Goal: Information Seeking & Learning: Compare options

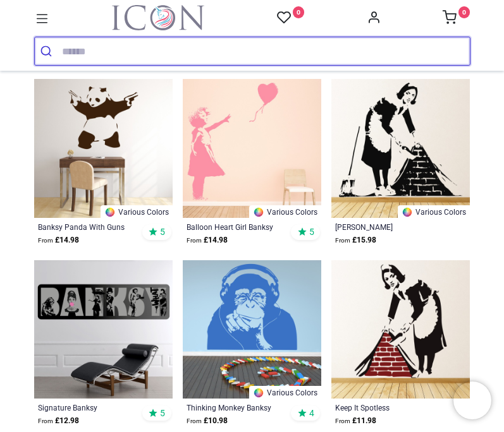
scroll to position [592, 0]
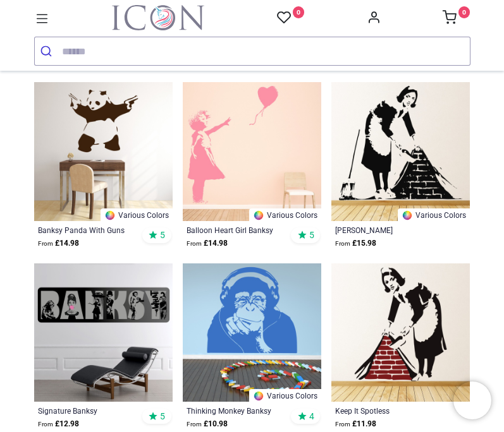
click at [450, 154] on img at bounding box center [400, 151] width 138 height 138
click at [431, 166] on img at bounding box center [400, 151] width 138 height 138
click at [404, 180] on img at bounding box center [400, 151] width 138 height 138
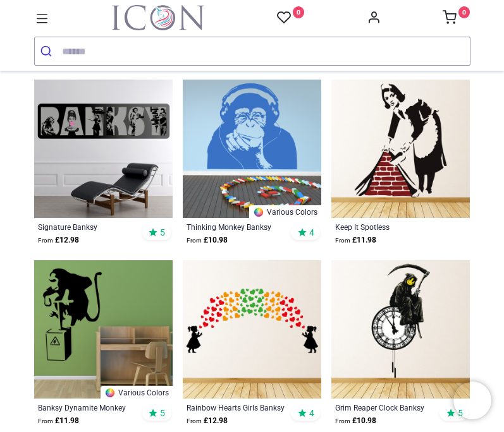
scroll to position [756, 0]
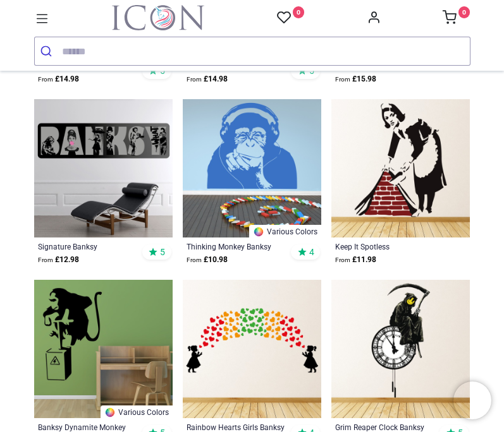
click at [290, 148] on img at bounding box center [252, 168] width 138 height 138
click at [280, 156] on img at bounding box center [252, 168] width 138 height 138
click at [281, 171] on img at bounding box center [252, 168] width 138 height 138
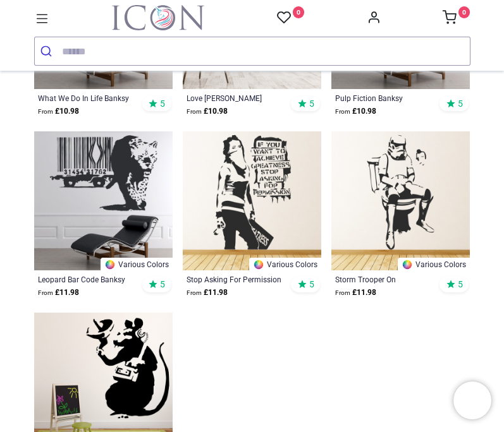
scroll to position [1629, 0]
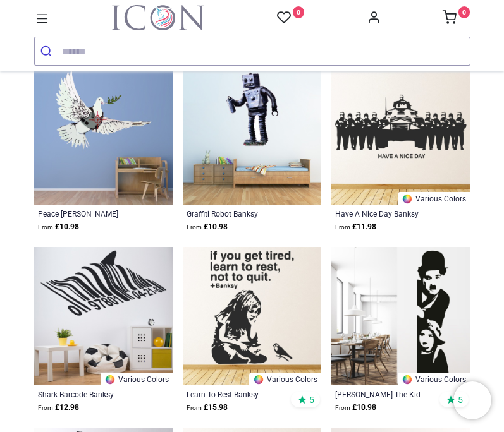
scroll to position [2235, 0]
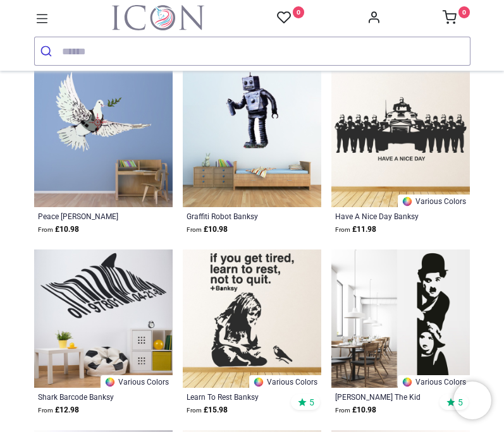
click at [266, 124] on img at bounding box center [252, 137] width 138 height 138
click at [272, 125] on img at bounding box center [252, 137] width 138 height 138
click at [285, 146] on img at bounding box center [252, 137] width 138 height 138
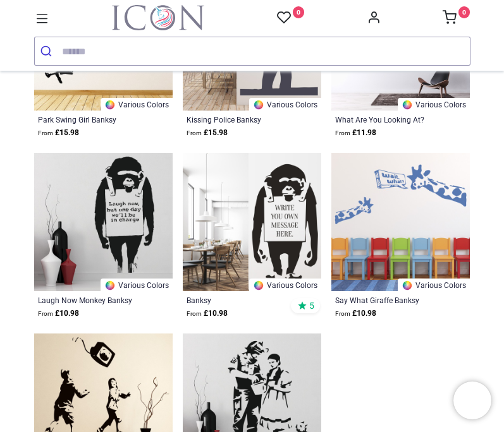
scroll to position [3240, 0]
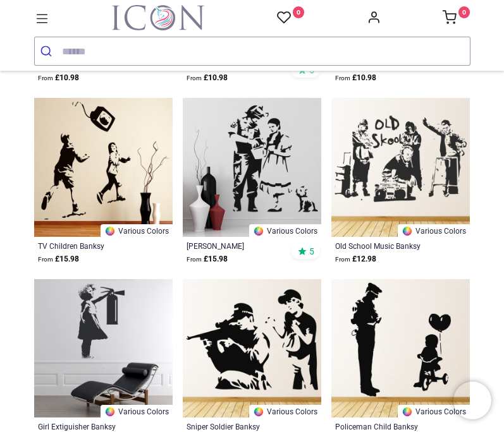
scroll to position [3460, 0]
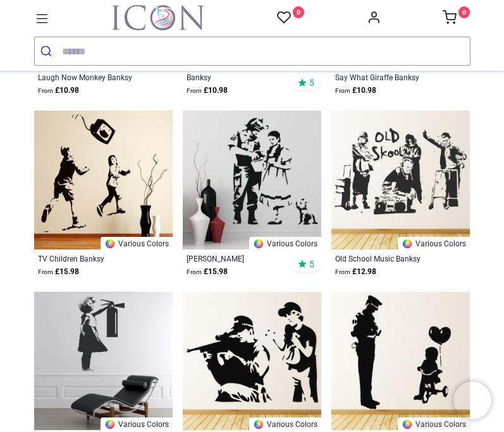
click at [286, 176] on img at bounding box center [252, 180] width 138 height 138
click at [273, 201] on img at bounding box center [252, 180] width 138 height 138
click at [278, 196] on img at bounding box center [252, 180] width 138 height 138
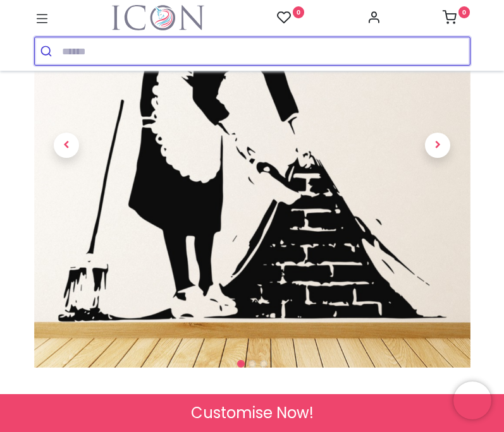
scroll to position [159, 0]
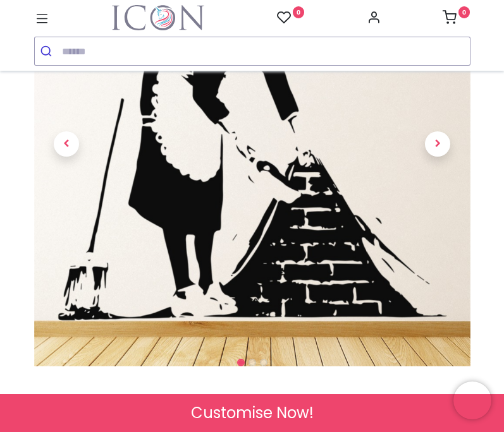
click at [438, 157] on span "Next" at bounding box center [437, 144] width 25 height 25
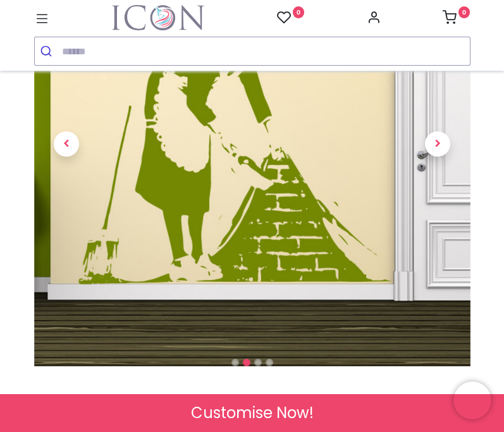
click at [438, 157] on span "Next" at bounding box center [437, 144] width 25 height 25
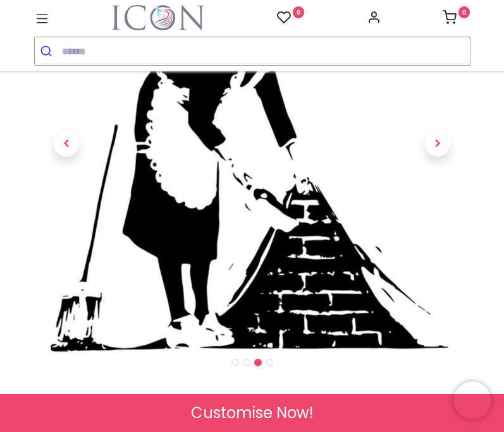
click at [439, 157] on span "Next" at bounding box center [437, 144] width 25 height 25
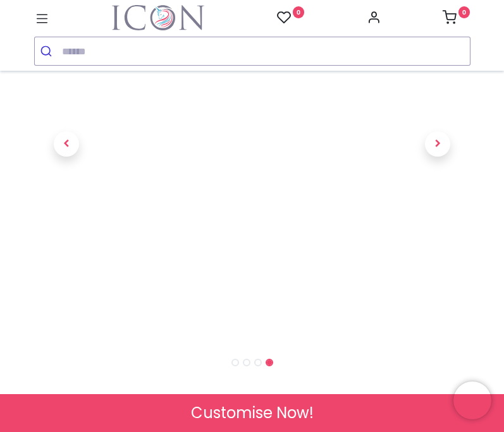
click at [436, 157] on span "Next" at bounding box center [437, 144] width 25 height 25
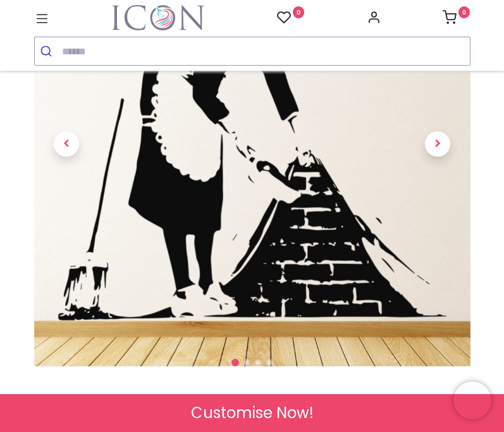
click at [436, 157] on span "Next" at bounding box center [437, 144] width 25 height 25
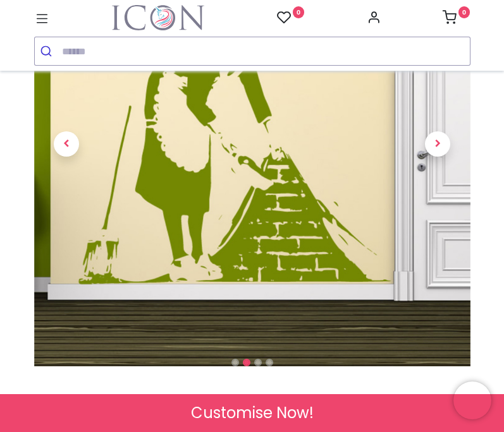
click at [444, 157] on span "Next" at bounding box center [437, 144] width 25 height 25
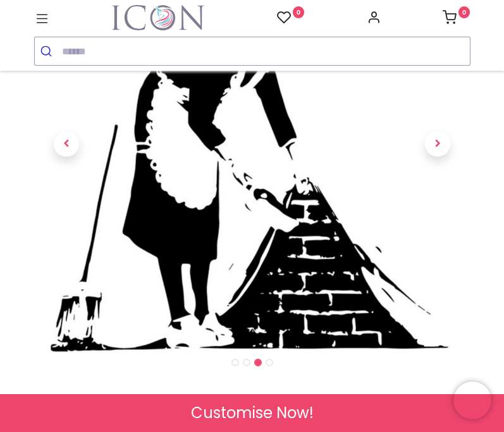
click at [446, 157] on span "Next" at bounding box center [437, 144] width 25 height 25
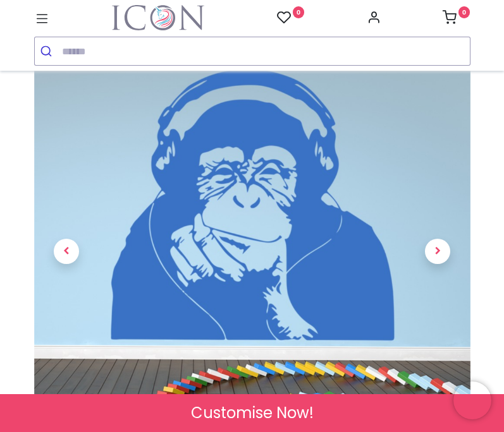
scroll to position [56, 0]
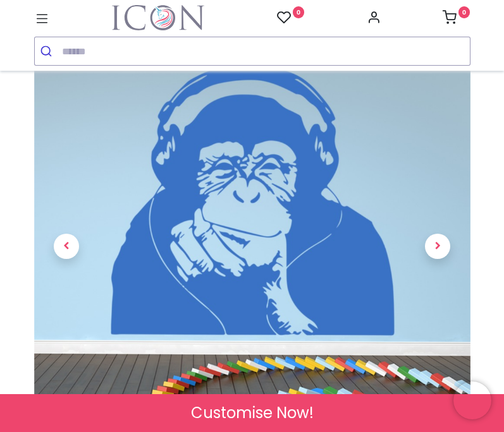
click at [440, 259] on span "Next" at bounding box center [437, 246] width 25 height 25
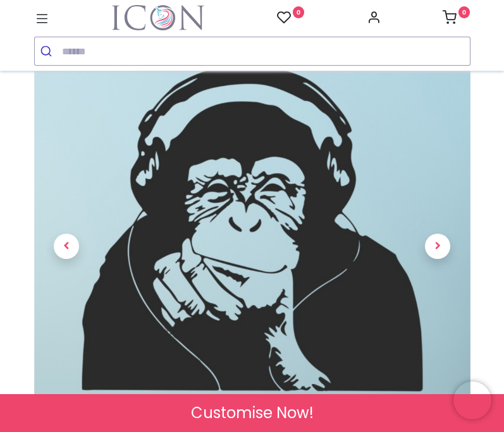
click at [445, 259] on span "Next" at bounding box center [437, 246] width 25 height 25
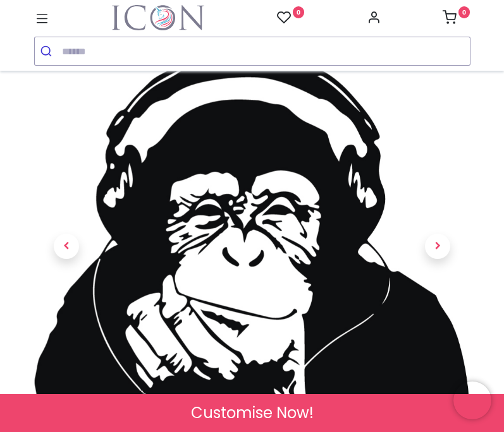
click at [448, 259] on span "Next" at bounding box center [437, 246] width 25 height 25
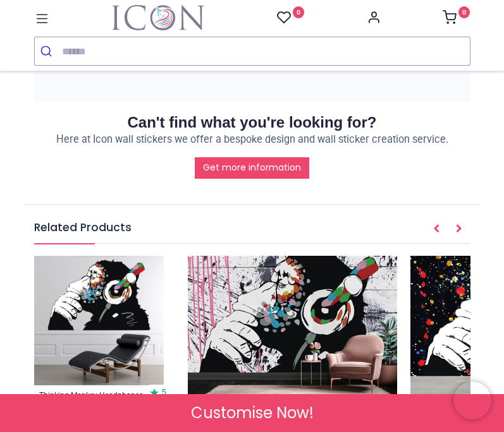
scroll to position [1846, 0]
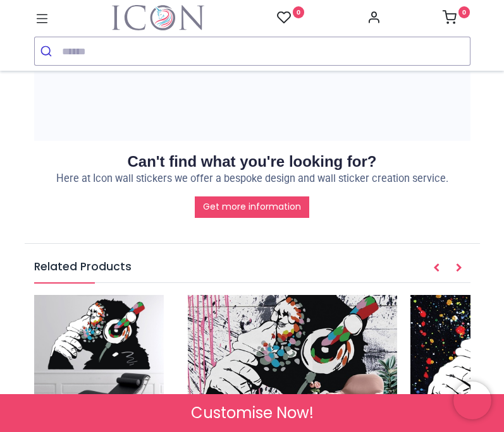
click at [334, 295] on img at bounding box center [292, 365] width 209 height 140
click at [345, 295] on img at bounding box center [292, 365] width 209 height 140
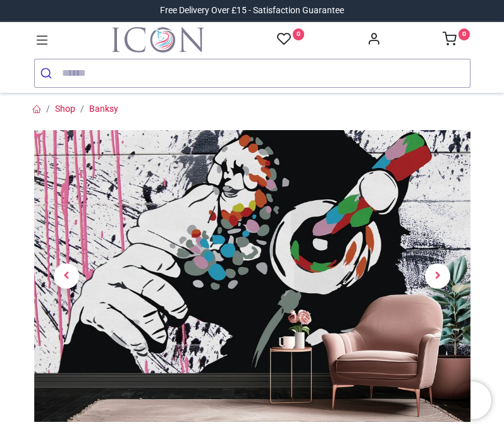
click at [433, 275] on span "Next" at bounding box center [437, 276] width 25 height 25
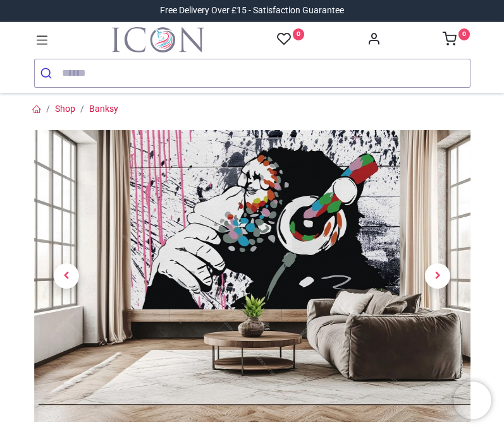
click at [441, 269] on span "Next" at bounding box center [437, 276] width 25 height 25
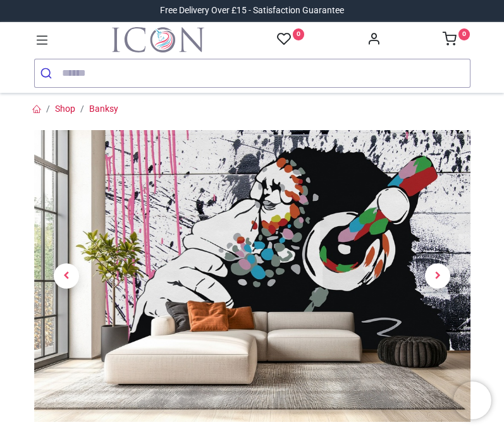
click at [443, 272] on span "Next" at bounding box center [437, 276] width 25 height 25
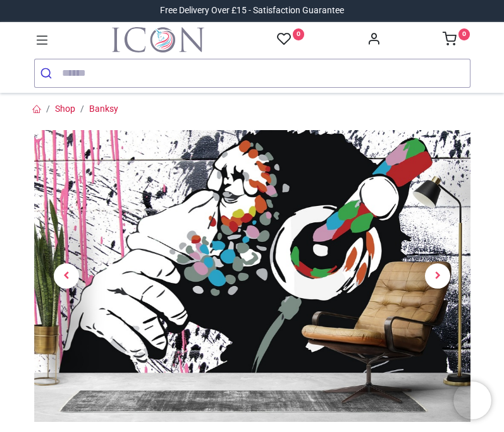
click at [451, 273] on link at bounding box center [438, 277] width 66 height 205
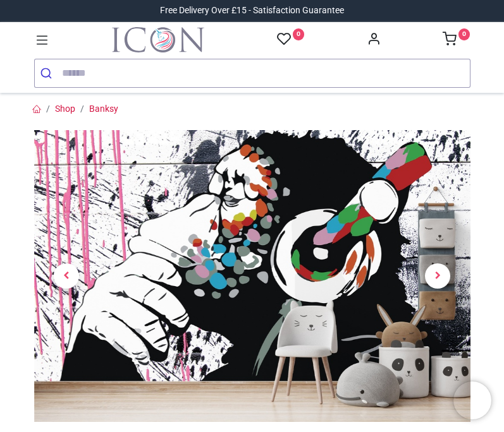
click at [446, 273] on span "Next" at bounding box center [437, 276] width 25 height 25
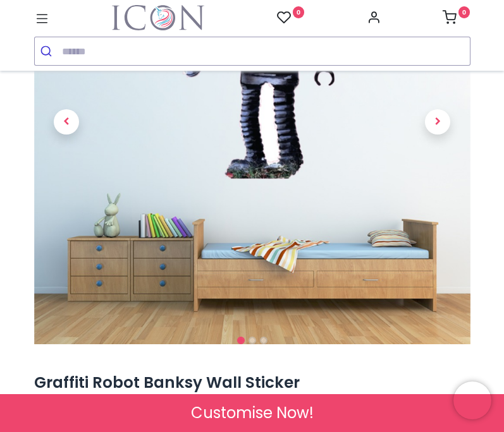
scroll to position [166, 0]
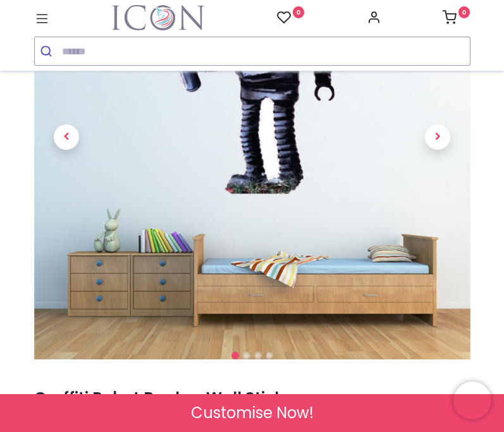
click at [441, 149] on span "Next" at bounding box center [437, 137] width 25 height 25
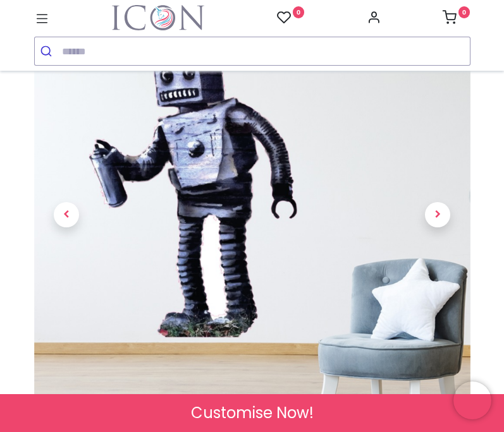
scroll to position [84, 0]
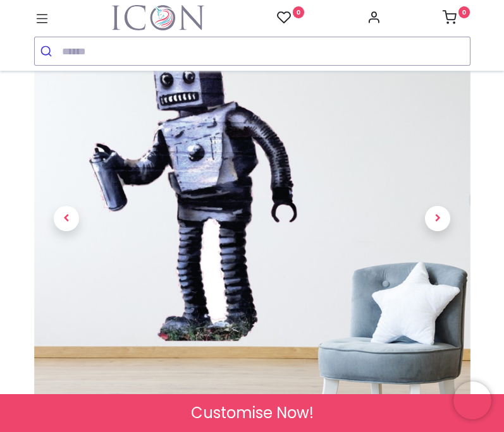
click at [436, 230] on span "Next" at bounding box center [437, 218] width 25 height 25
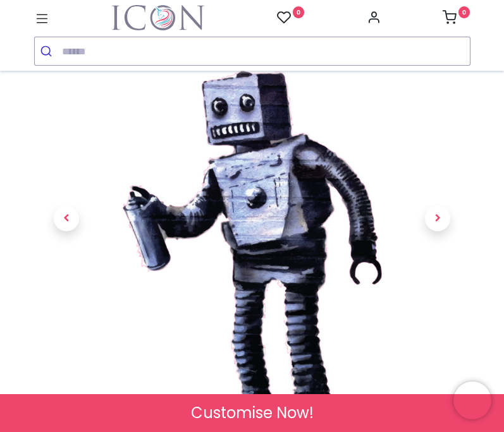
click at [439, 231] on span "Next" at bounding box center [437, 218] width 25 height 25
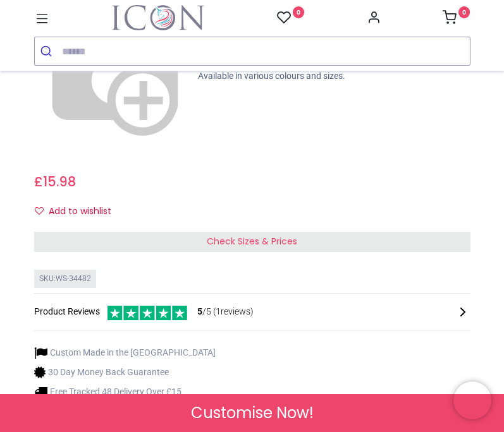
scroll to position [623, 0]
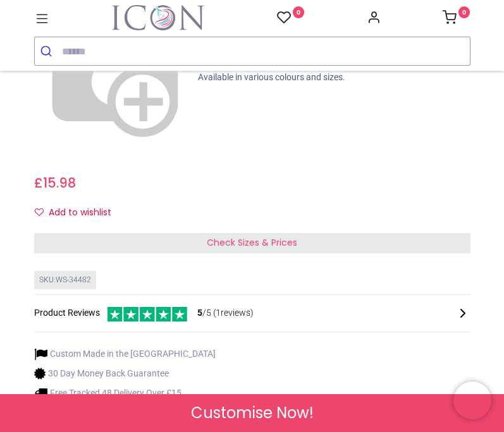
click at [439, 233] on div "Check Sizes & Prices" at bounding box center [252, 243] width 436 height 20
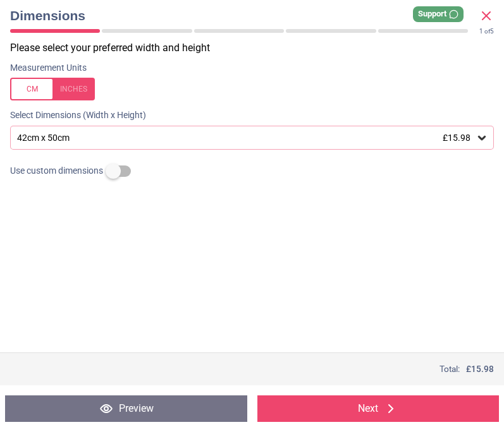
click at [474, 134] on div "42cm x 50cm £15.98" at bounding box center [246, 138] width 460 height 11
